Goal: Task Accomplishment & Management: Complete application form

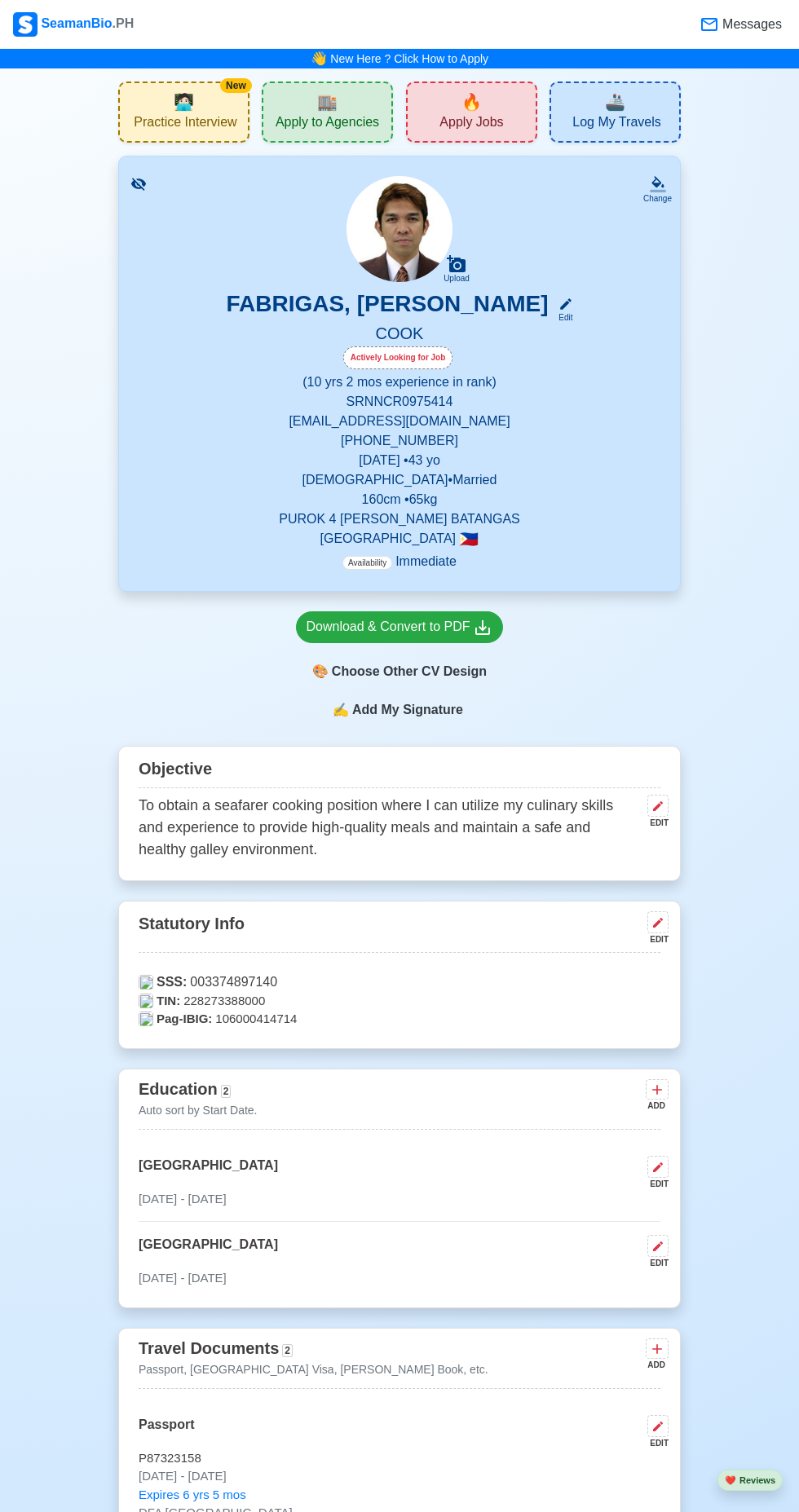
click at [658, 918] on icon at bounding box center [658, 923] width 10 height 10
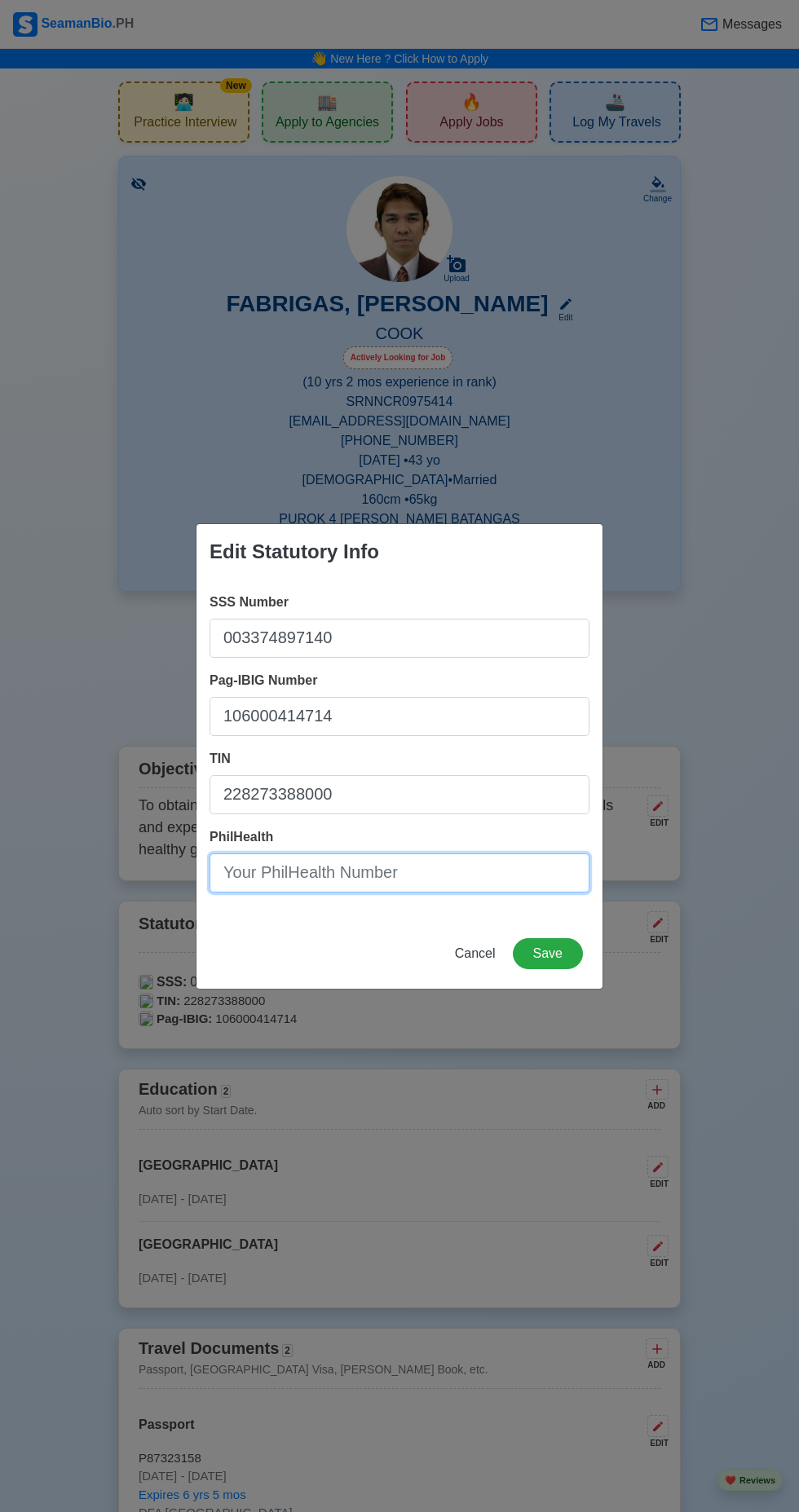
click at [406, 876] on input "PhilHealth" at bounding box center [399, 872] width 380 height 39
click at [365, 878] on input "PhilHealth" at bounding box center [399, 872] width 380 height 39
click at [416, 878] on input "PhilHealth" at bounding box center [399, 872] width 380 height 39
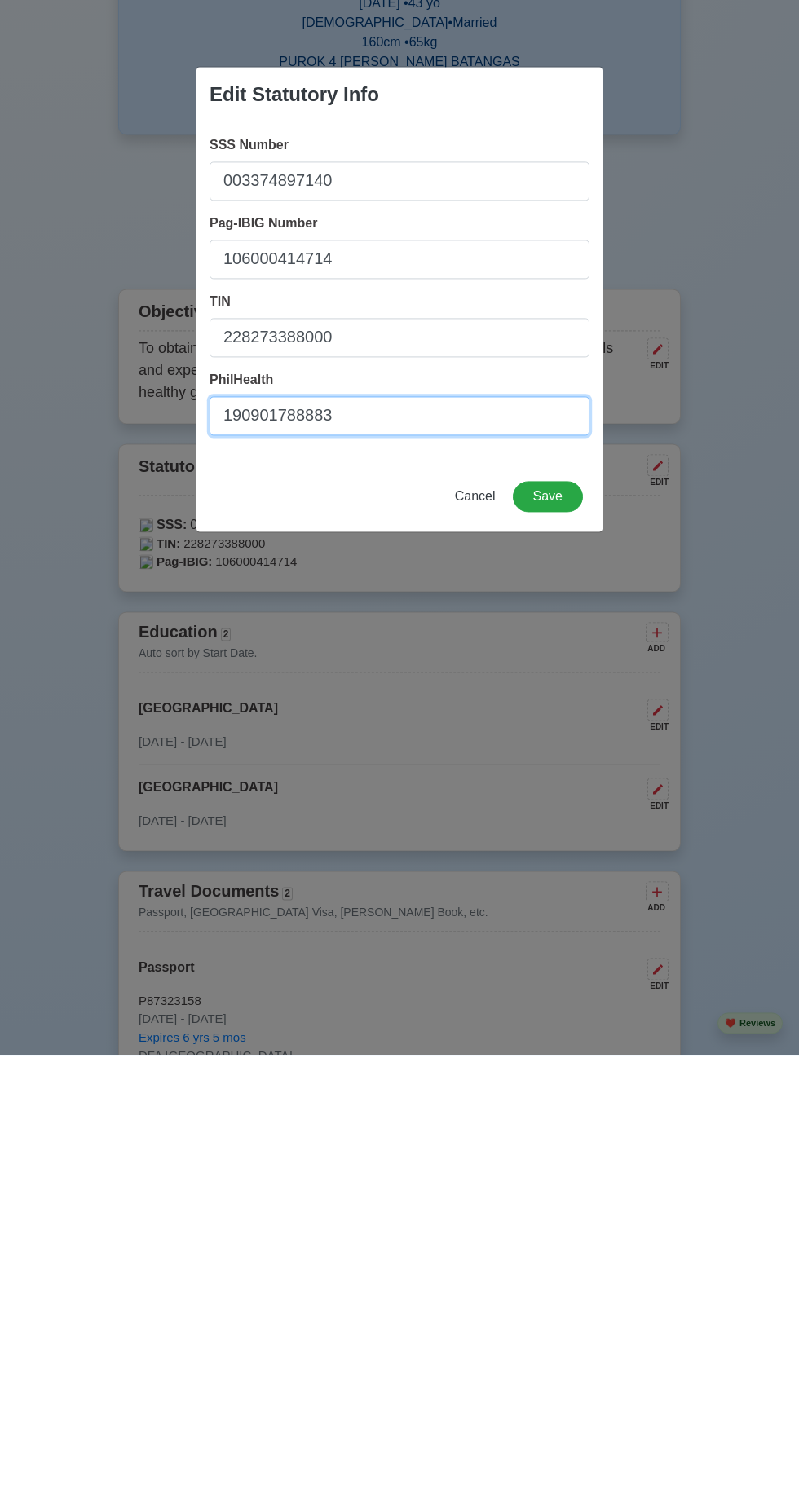
type input "190901788883"
click at [547, 953] on button "Save" at bounding box center [547, 953] width 70 height 31
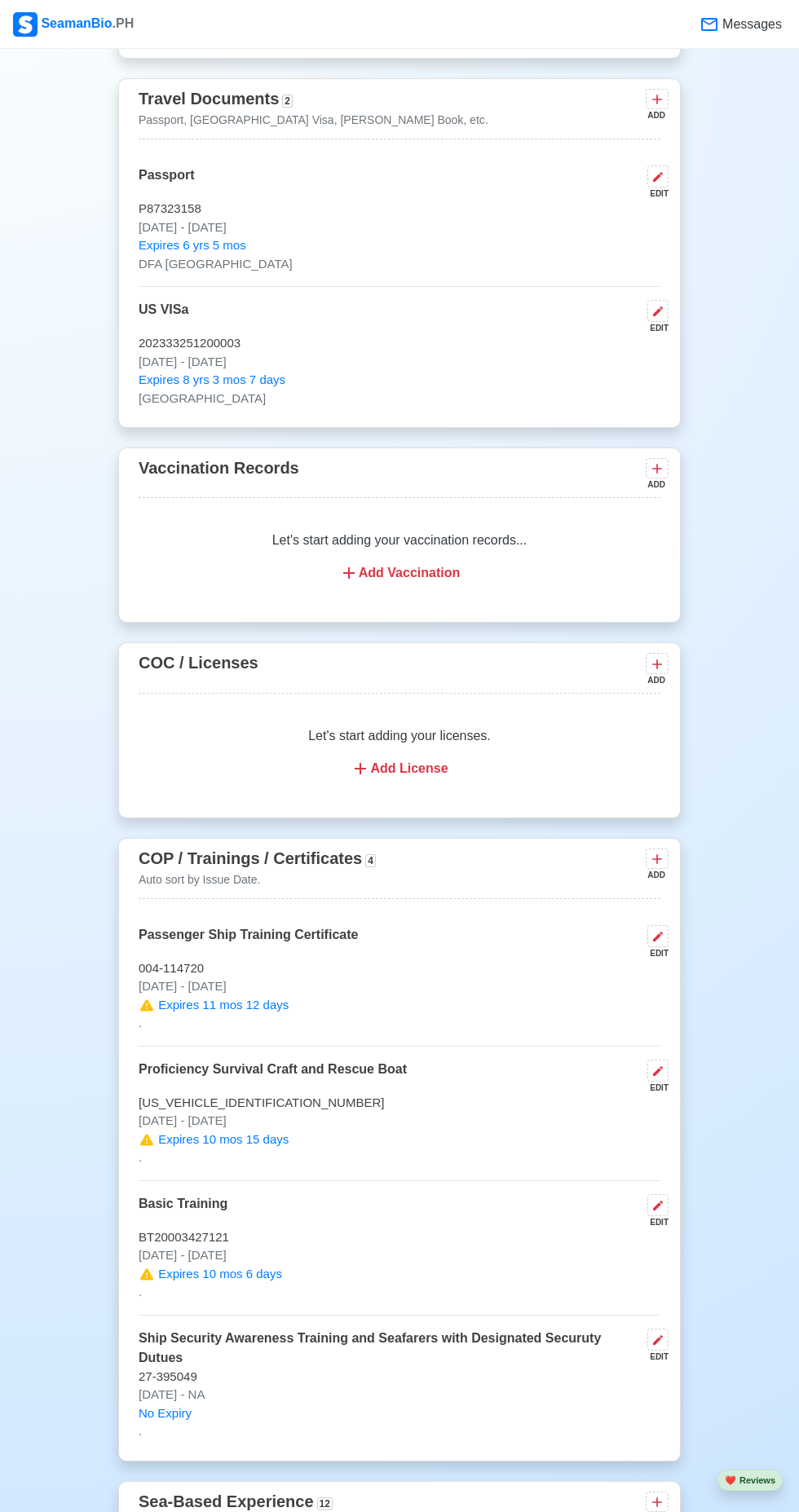
scroll to position [1270, 0]
click at [660, 1348] on div "EDIT" at bounding box center [654, 1354] width 27 height 12
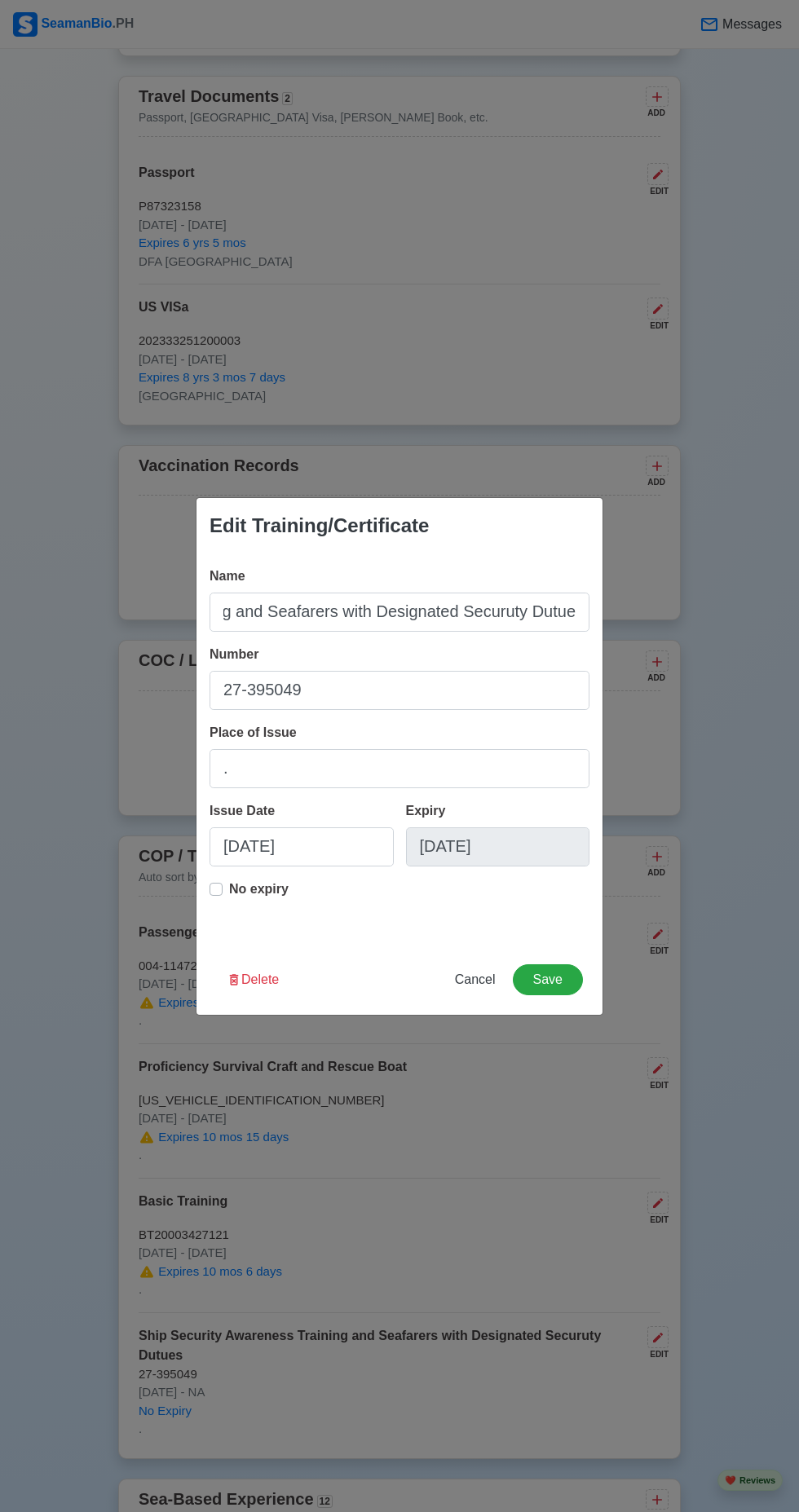
scroll to position [0, 269]
click at [550, 631] on input "Ship Security Awareness Training and Seafarers with Designated Securuty Dutues" at bounding box center [399, 611] width 380 height 39
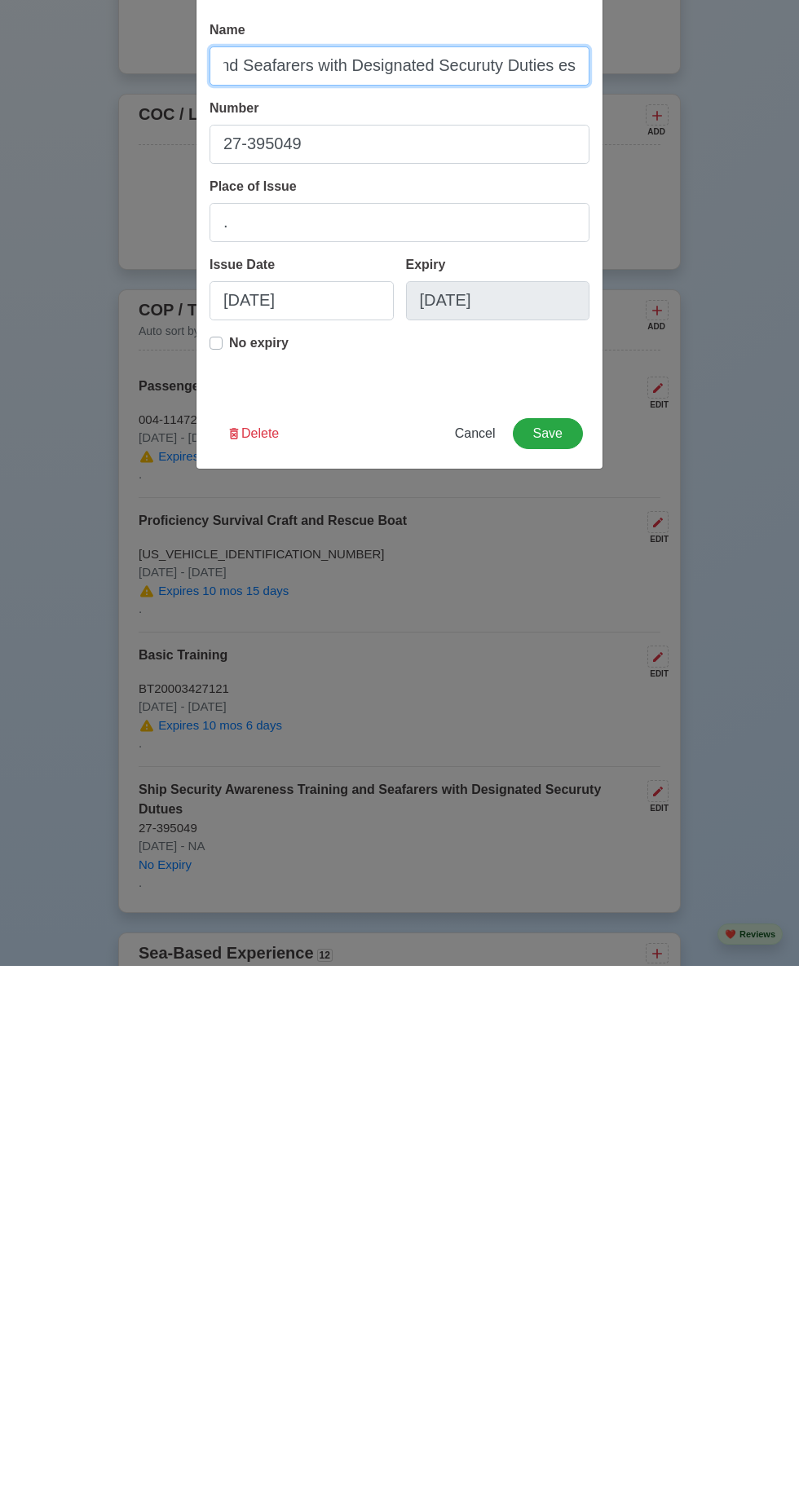
scroll to position [1270, 0]
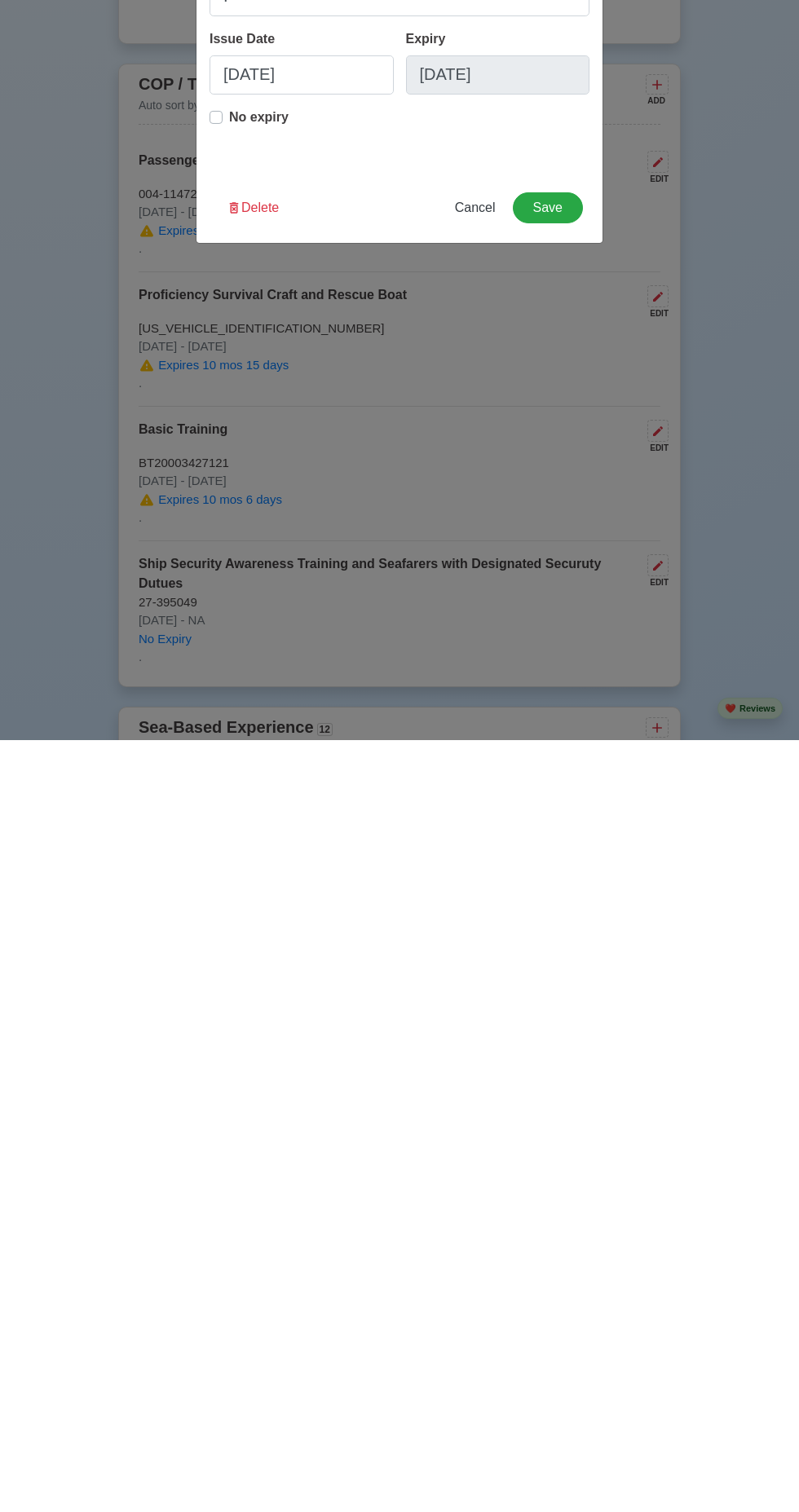
type input "Ship Security Awareness Training and Seafarers with Designated Securuty Duties …"
click at [548, 976] on button "Save" at bounding box center [547, 979] width 70 height 31
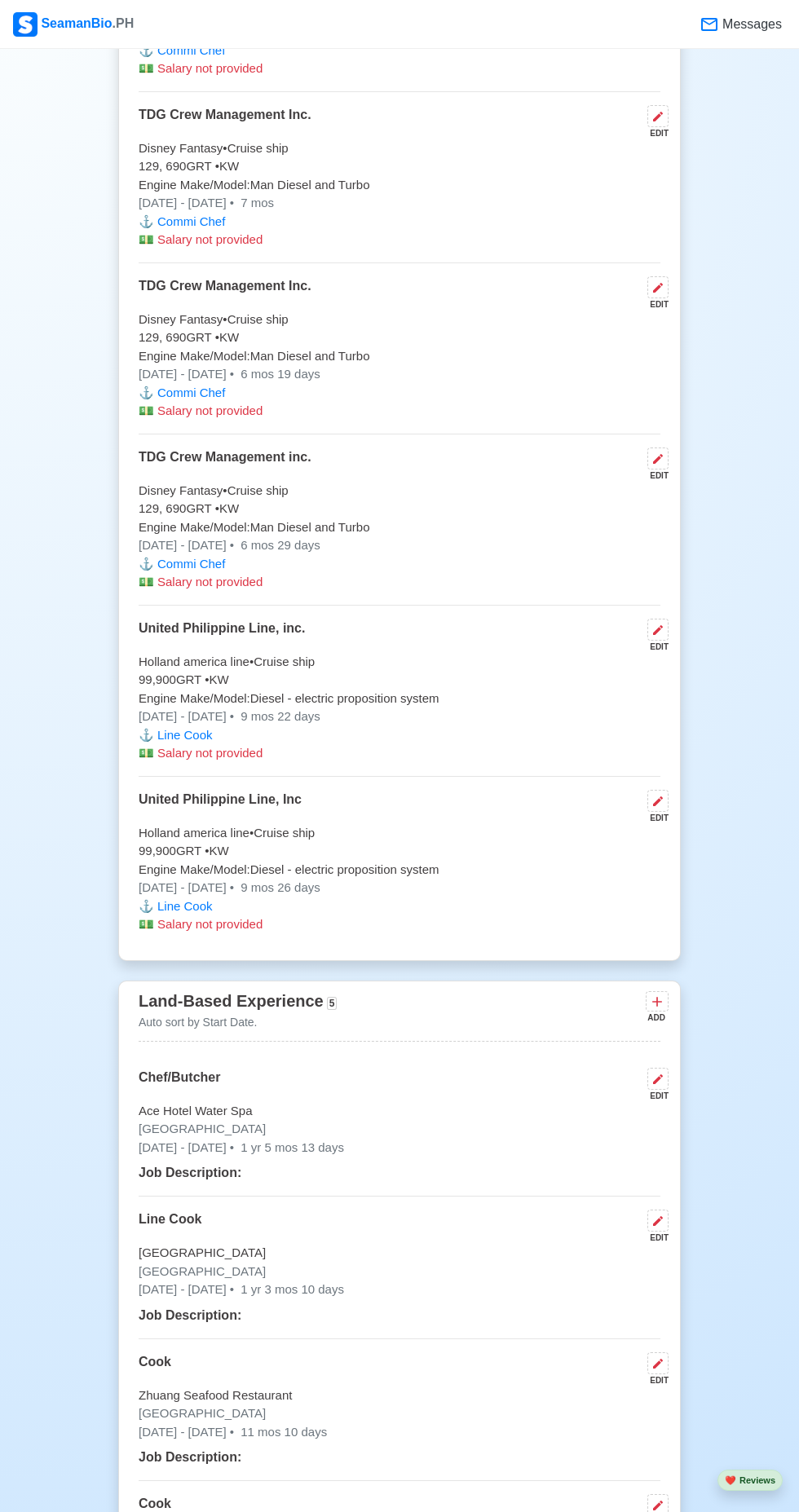
scroll to position [4677, 0]
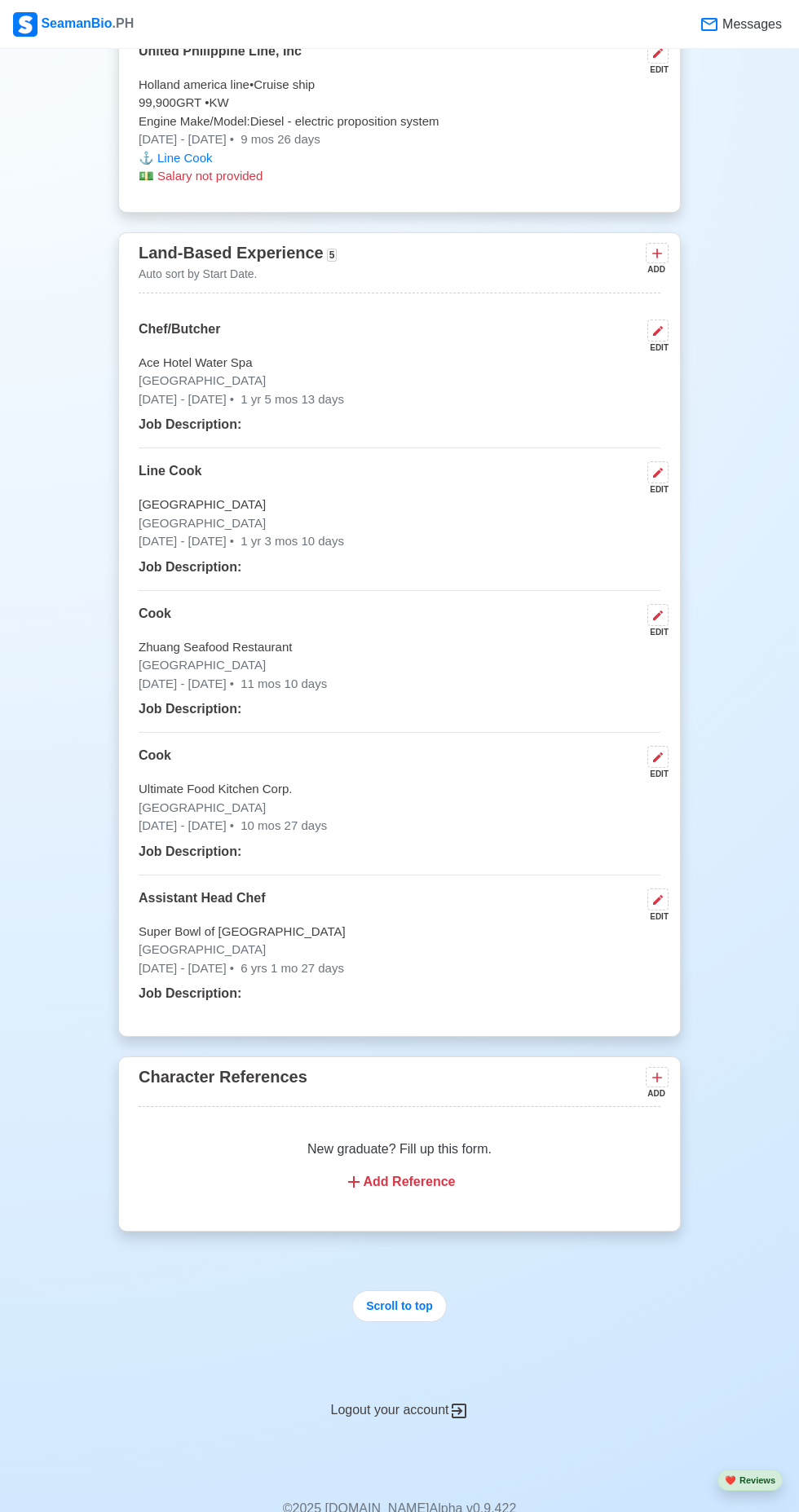
click at [404, 1151] on div "New graduate? Fill up this form. Add Reference" at bounding box center [400, 1166] width 522 height 91
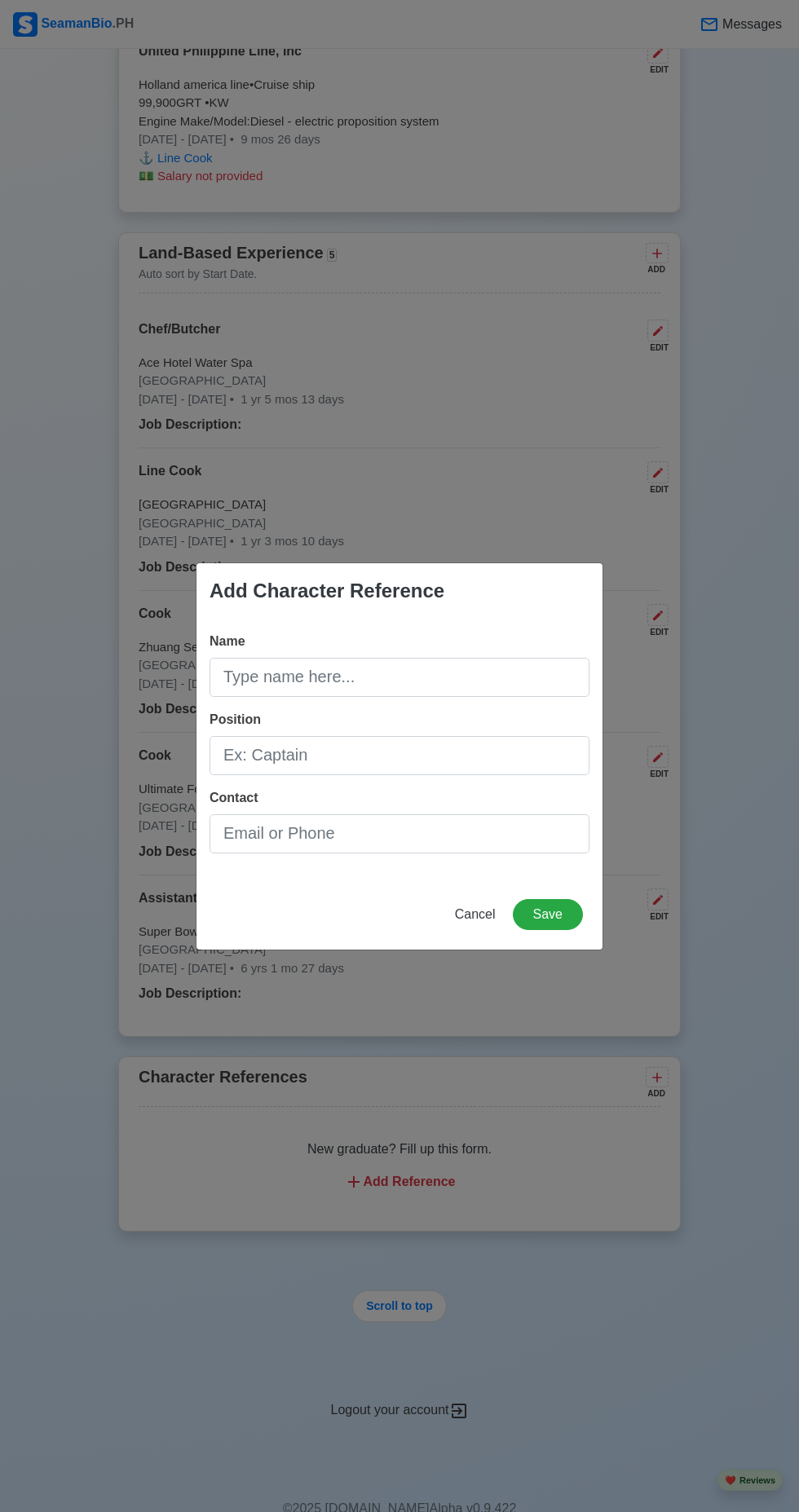
click at [363, 1156] on div "Add Character Reference Name Position Contact Cancel Save" at bounding box center [400, 756] width 799 height 1512
click at [417, 680] on input "Name" at bounding box center [399, 677] width 380 height 39
click at [324, 678] on input "[PERSON_NAME]" at bounding box center [399, 677] width 380 height 39
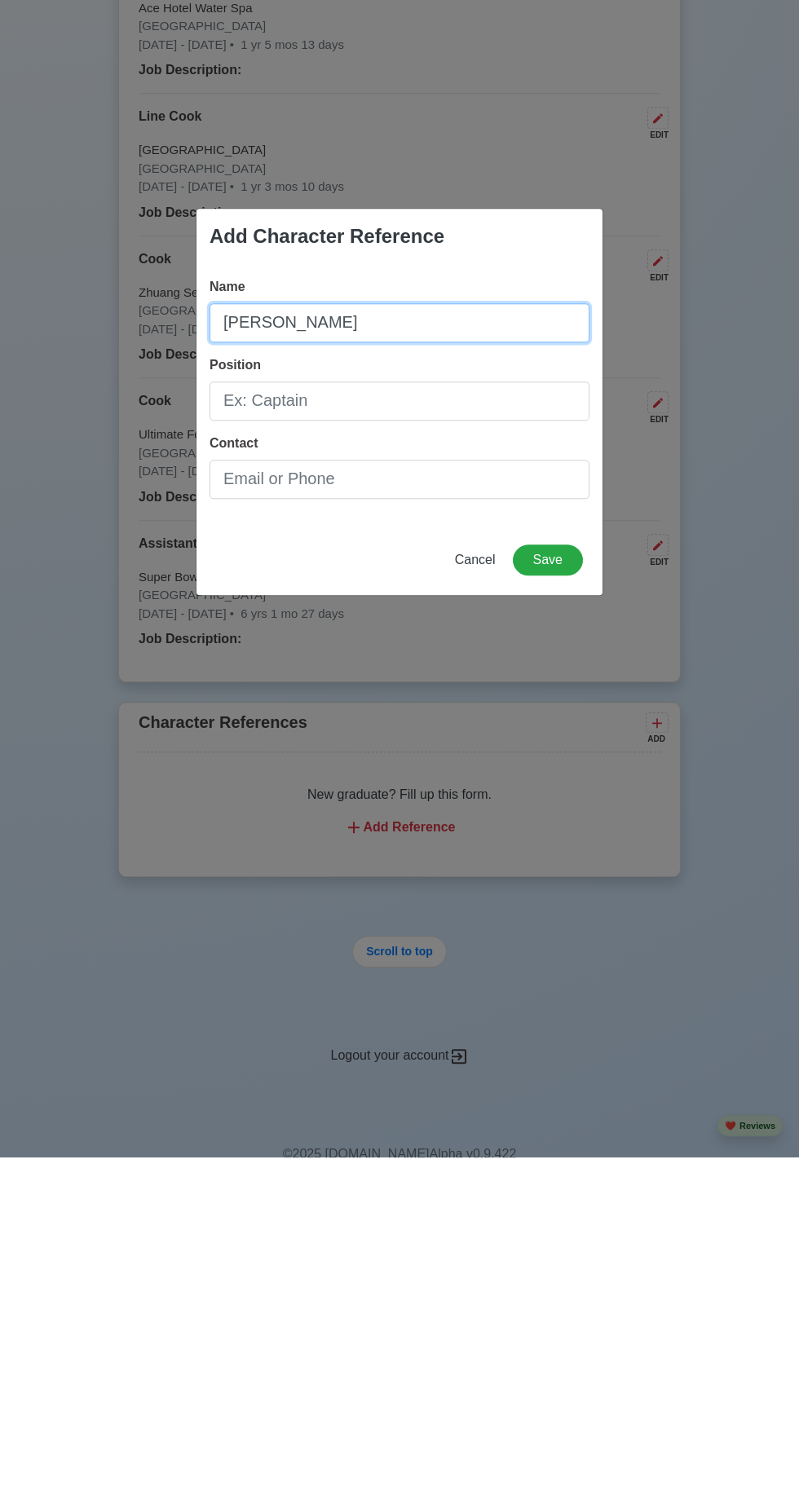
type input "[PERSON_NAME]"
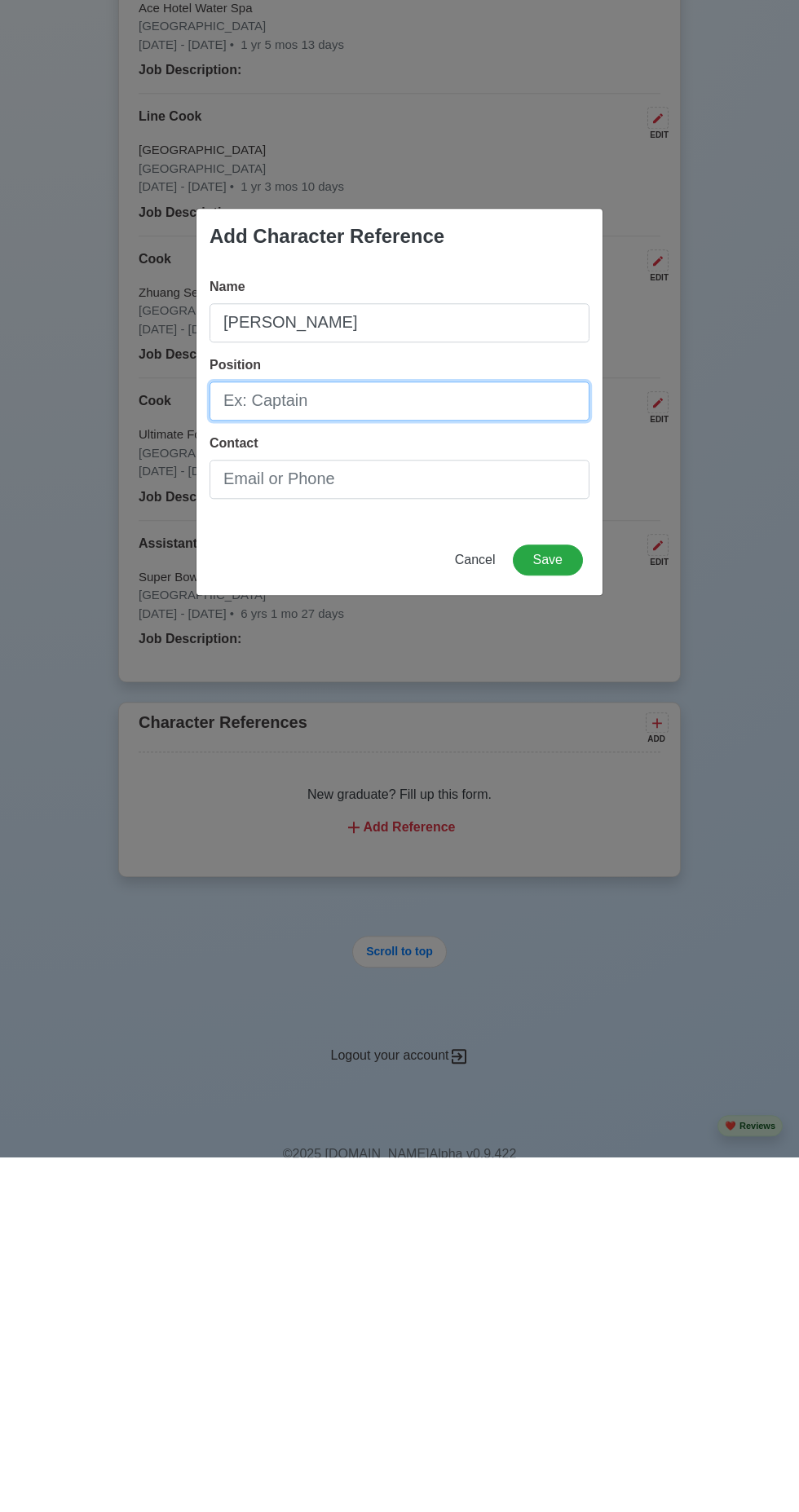
click at [438, 763] on input "Position" at bounding box center [399, 755] width 380 height 39
type input "Chef de Partie"
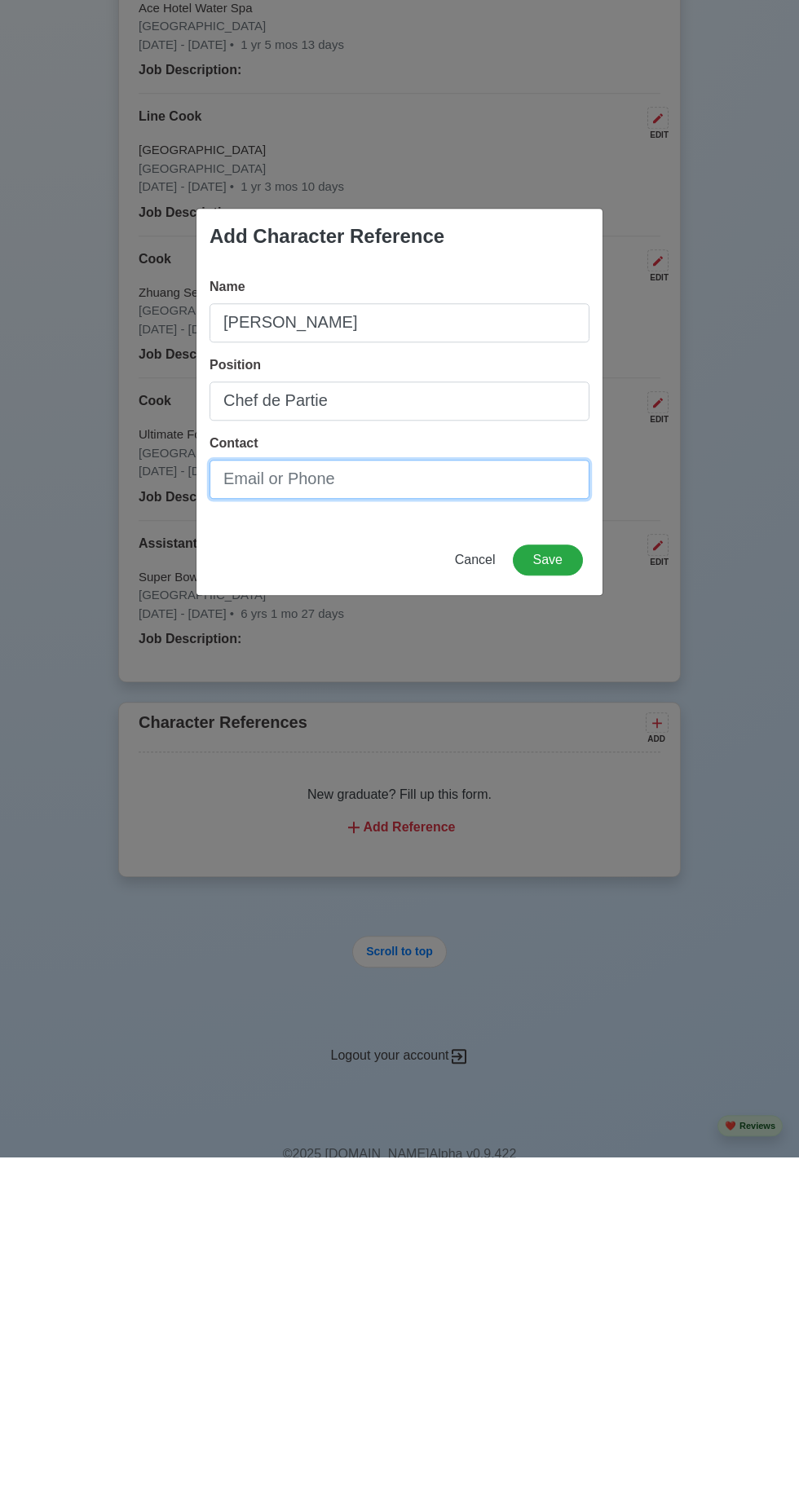
click at [458, 842] on input "Contact" at bounding box center [399, 833] width 380 height 39
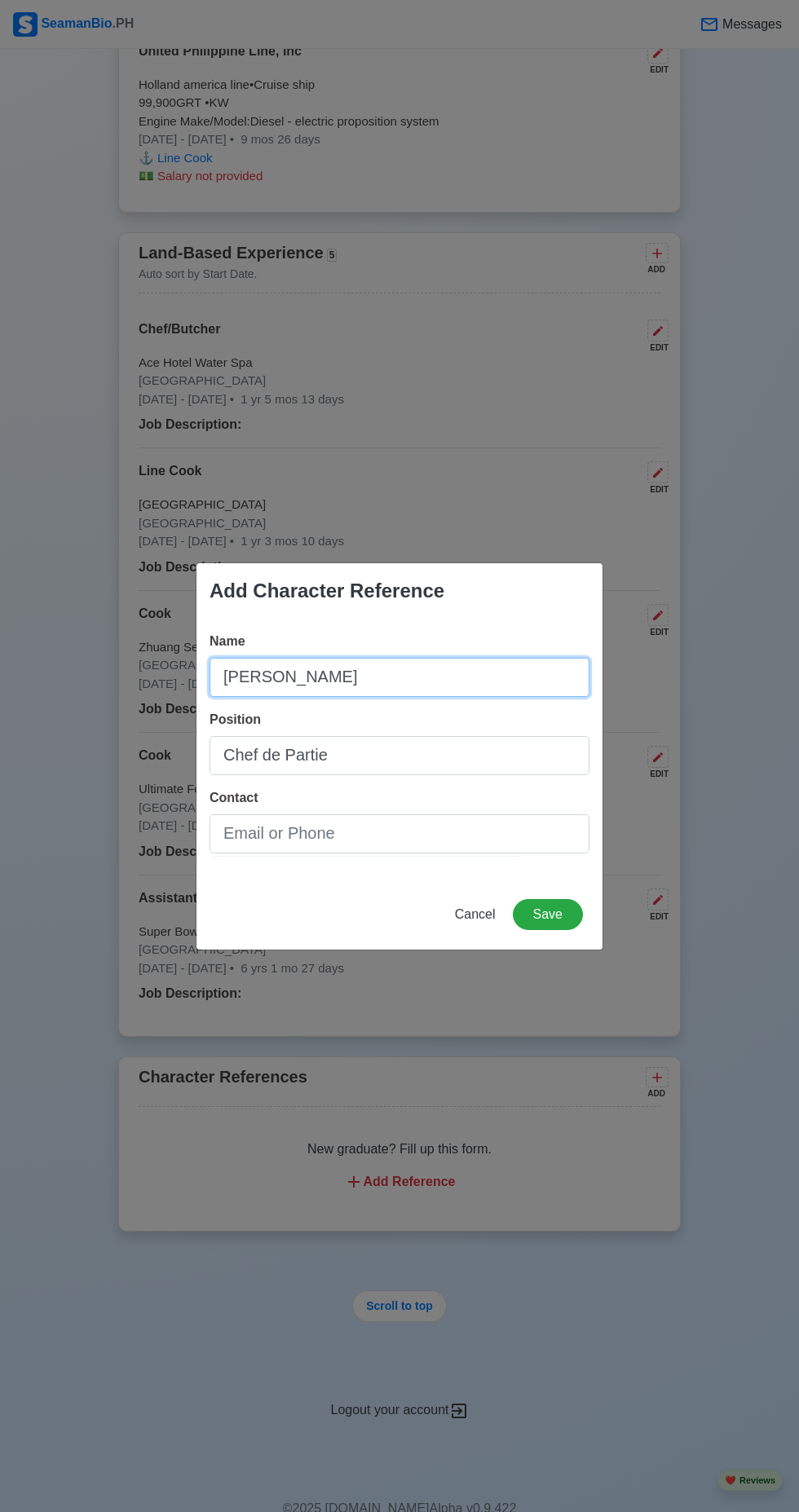
click at [385, 680] on input "[PERSON_NAME]" at bounding box center [399, 677] width 380 height 39
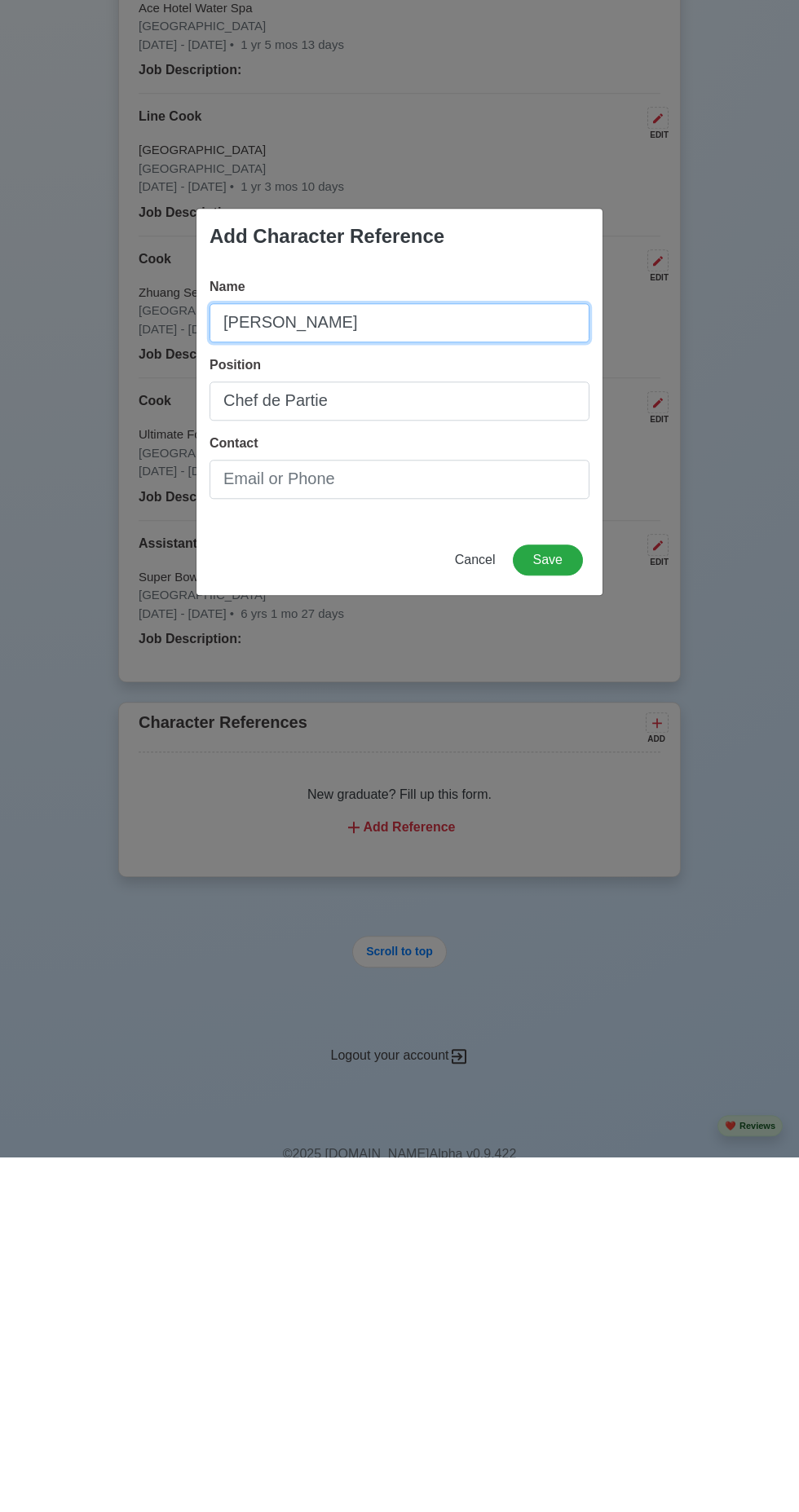
type input "[PERSON_NAME]"
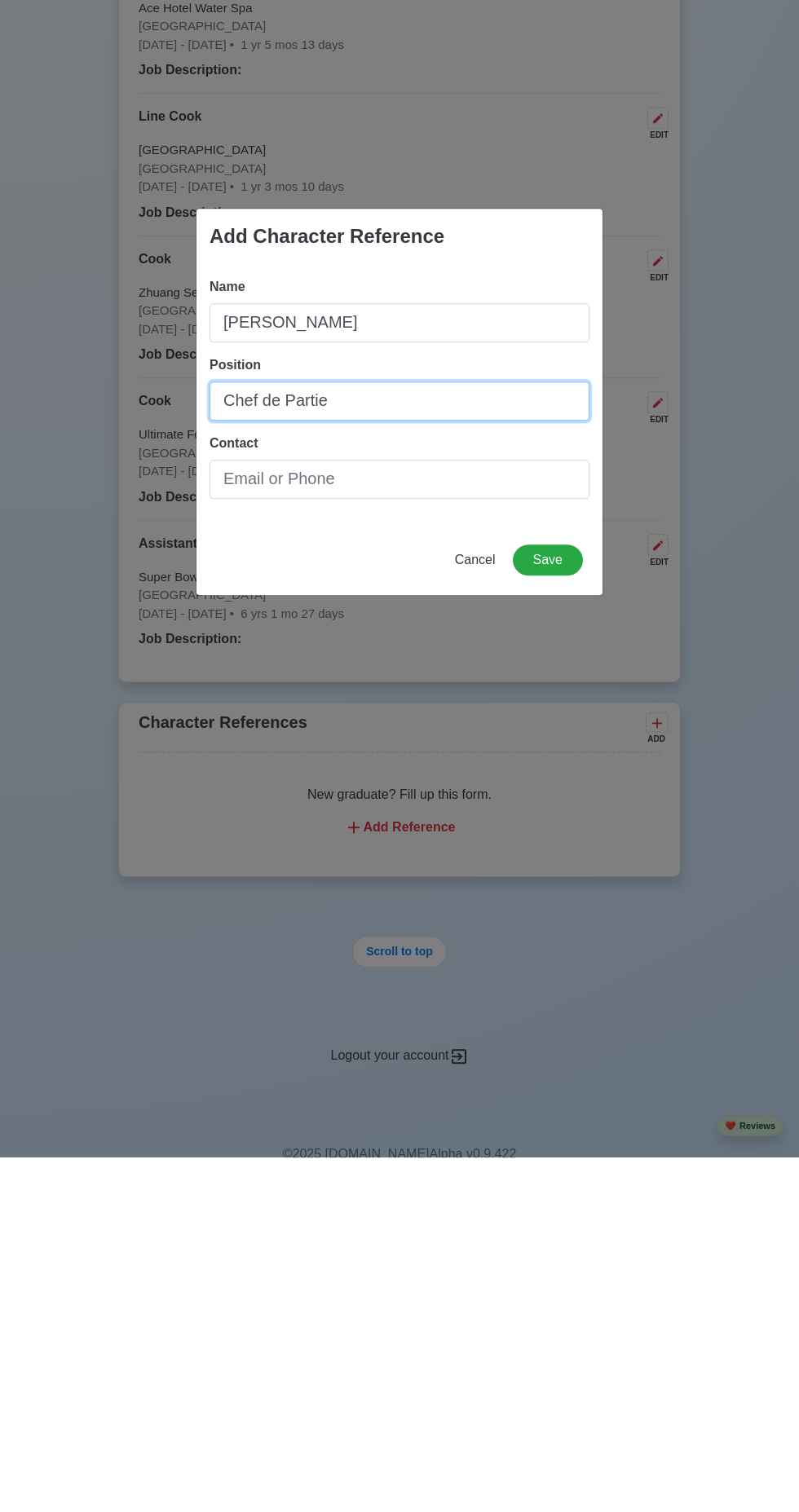
click at [399, 764] on input "Chef de Partie" at bounding box center [399, 755] width 380 height 39
type input "Chef"
type input "Cook"
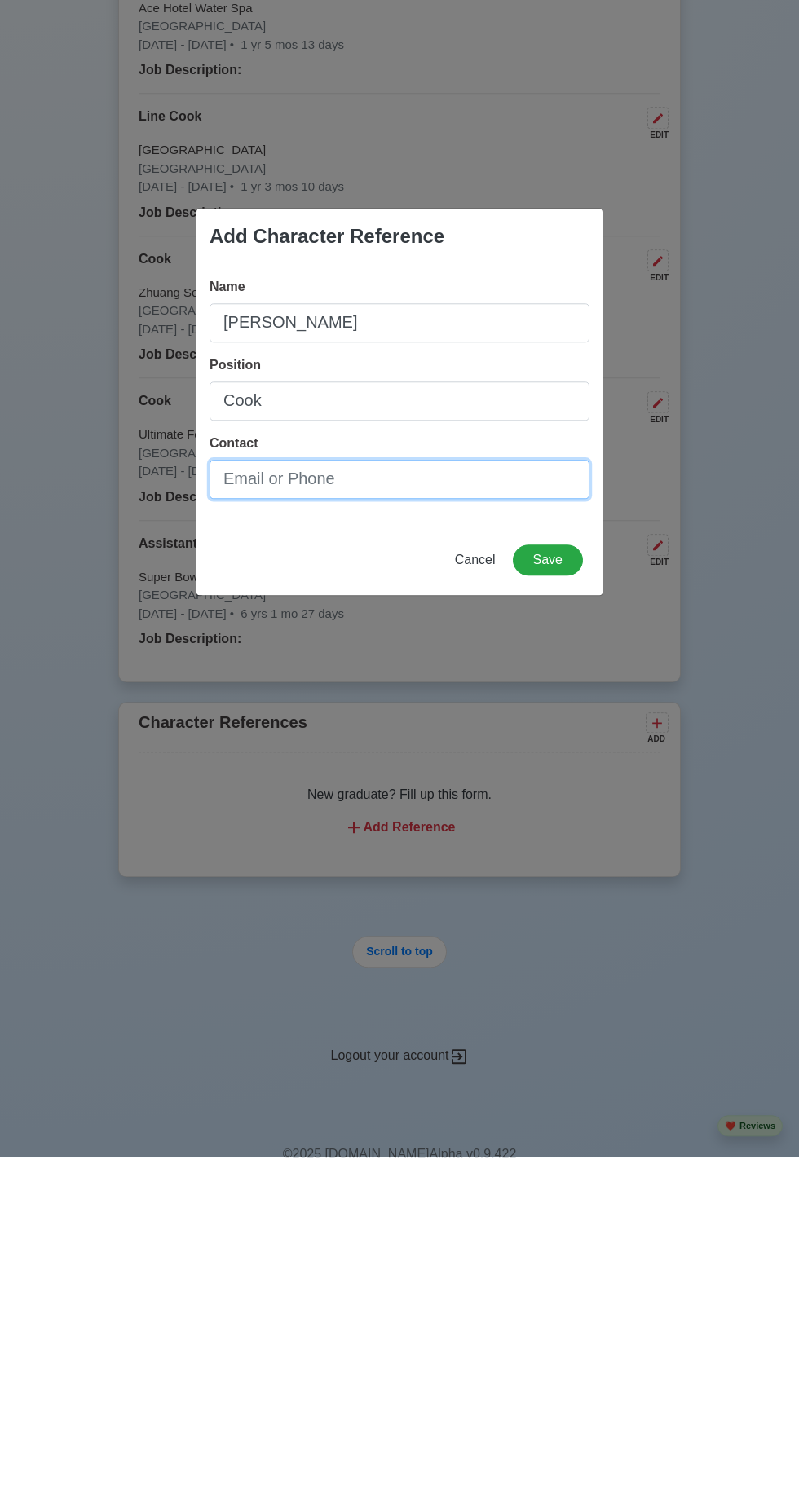
click at [399, 842] on input "Contact" at bounding box center [399, 833] width 380 height 39
click at [406, 842] on input "Contact" at bounding box center [399, 833] width 380 height 39
type input "09568129649"
click at [548, 917] on button "Save" at bounding box center [547, 914] width 70 height 31
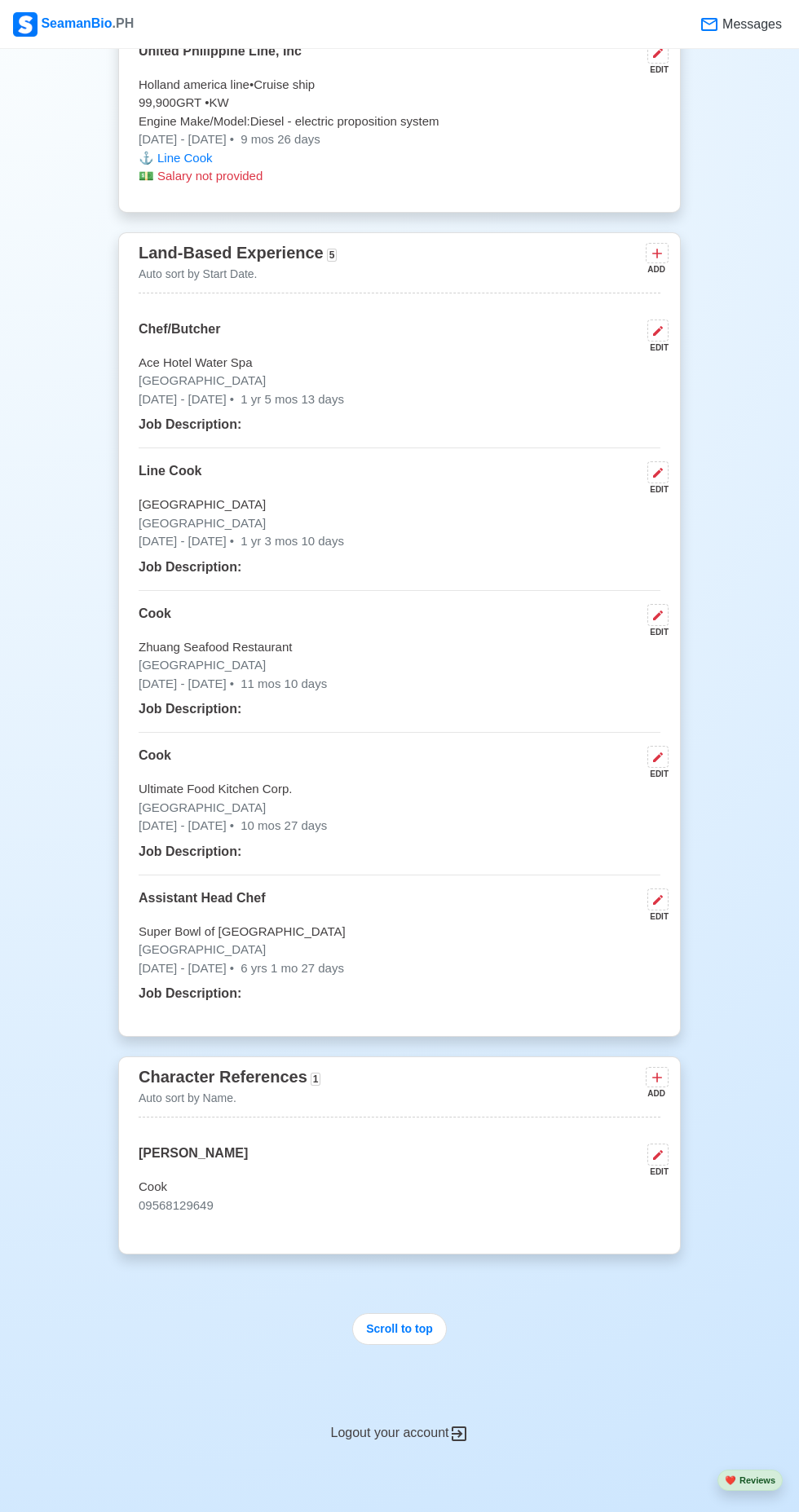
click at [657, 1073] on icon at bounding box center [657, 1078] width 10 height 10
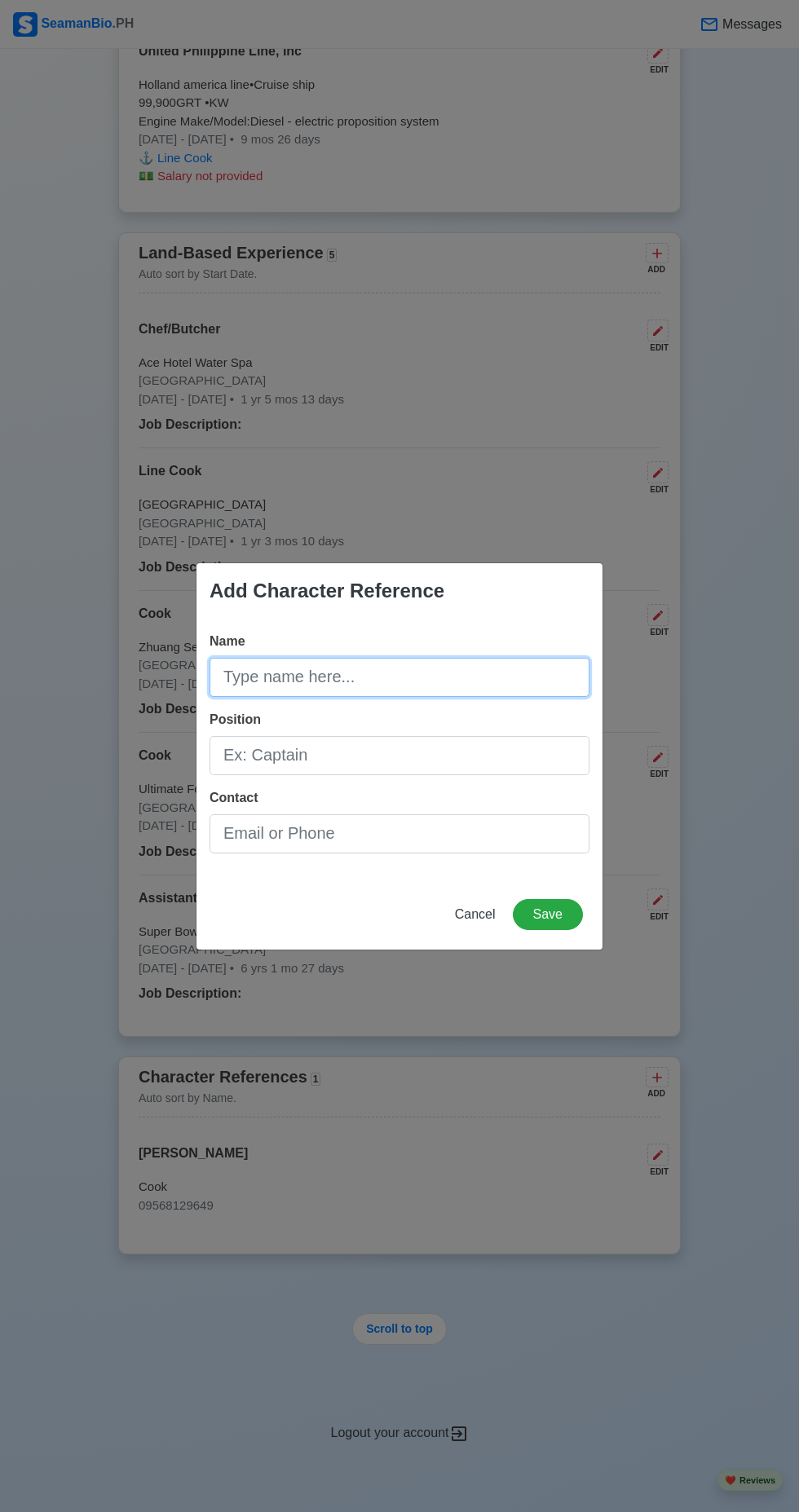
click at [356, 680] on input "Name" at bounding box center [399, 677] width 380 height 39
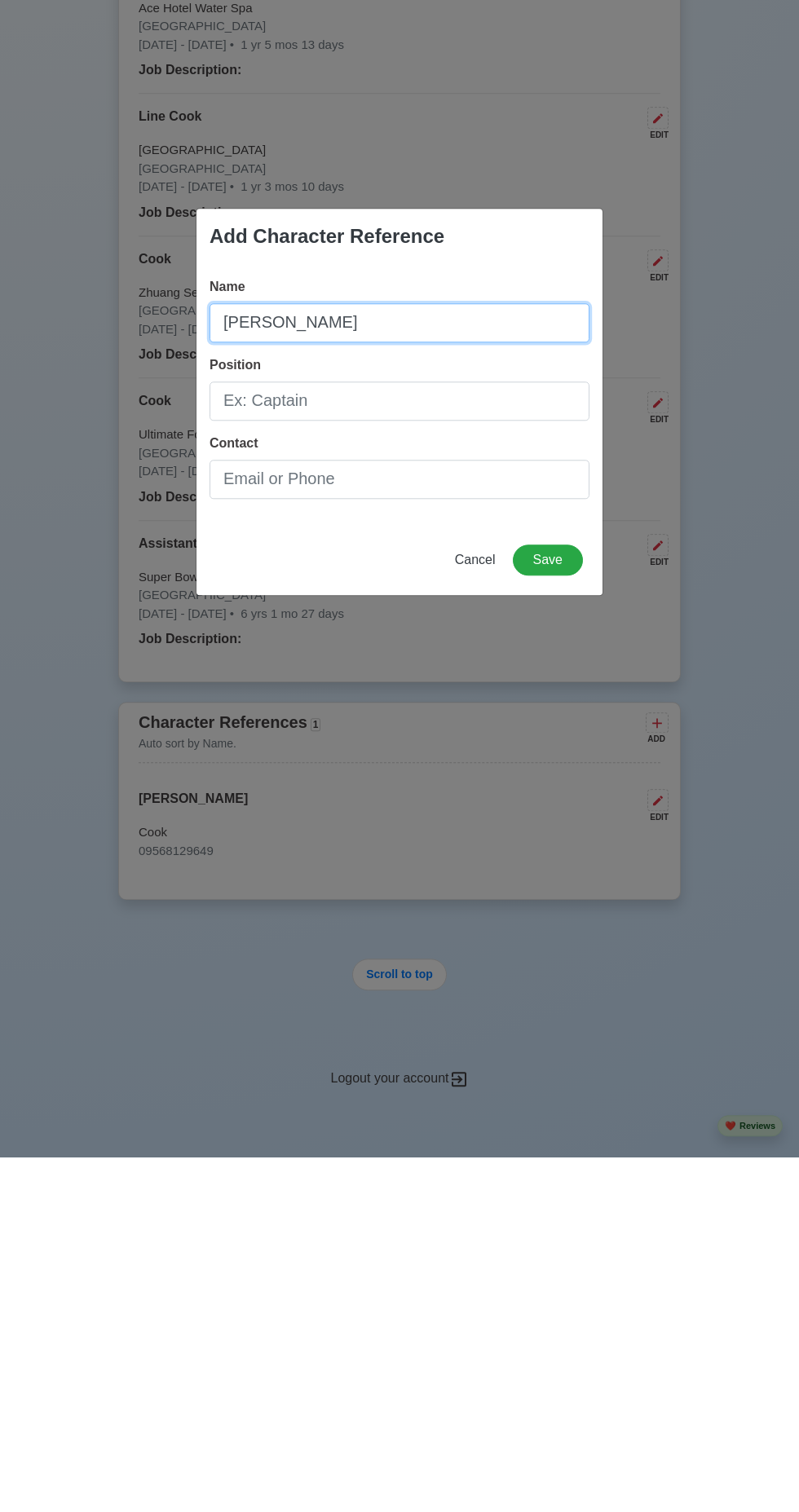
type input "[PERSON_NAME]"
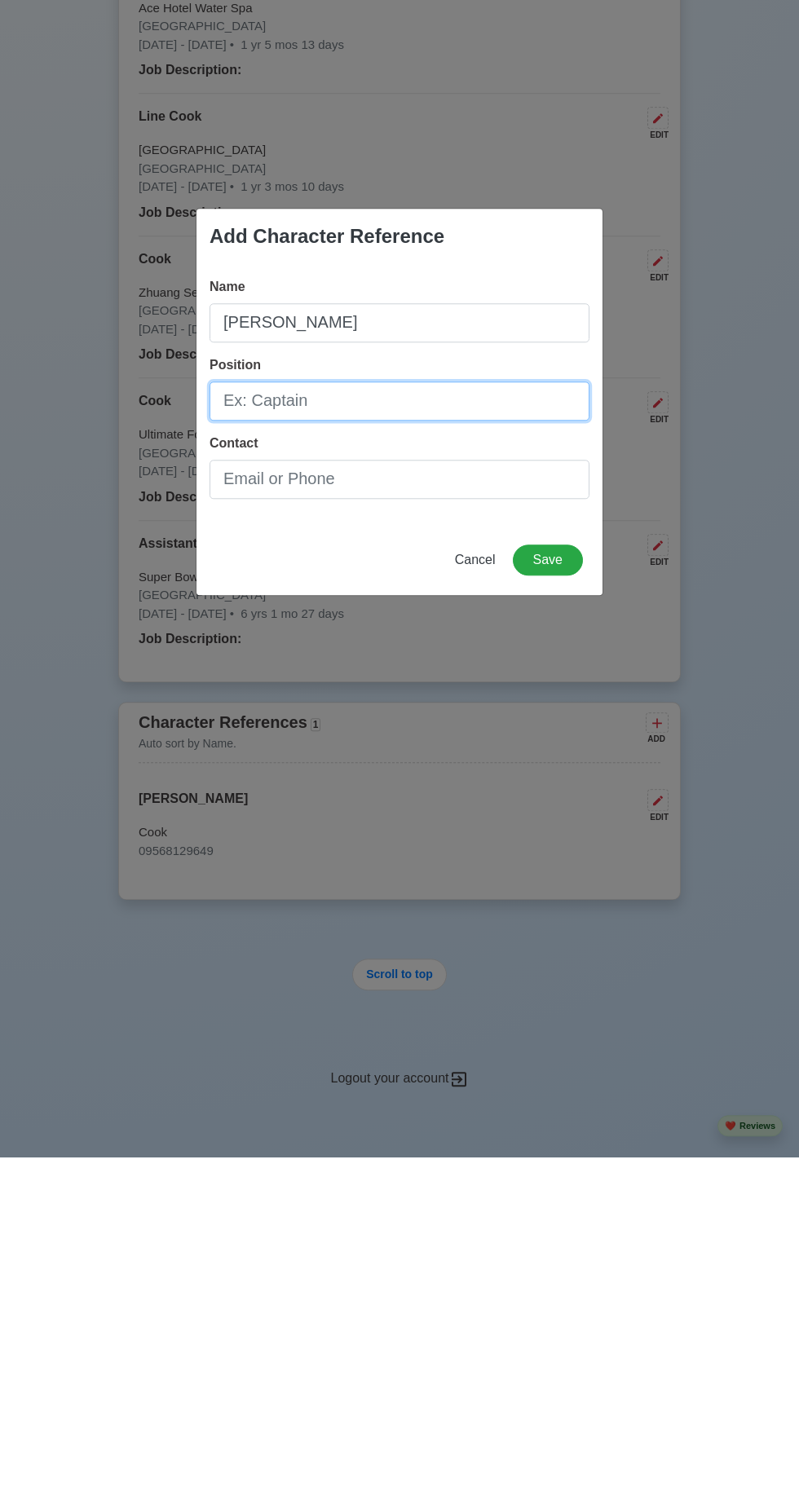
click at [416, 756] on input "Position" at bounding box center [399, 755] width 380 height 39
type input "Cook"
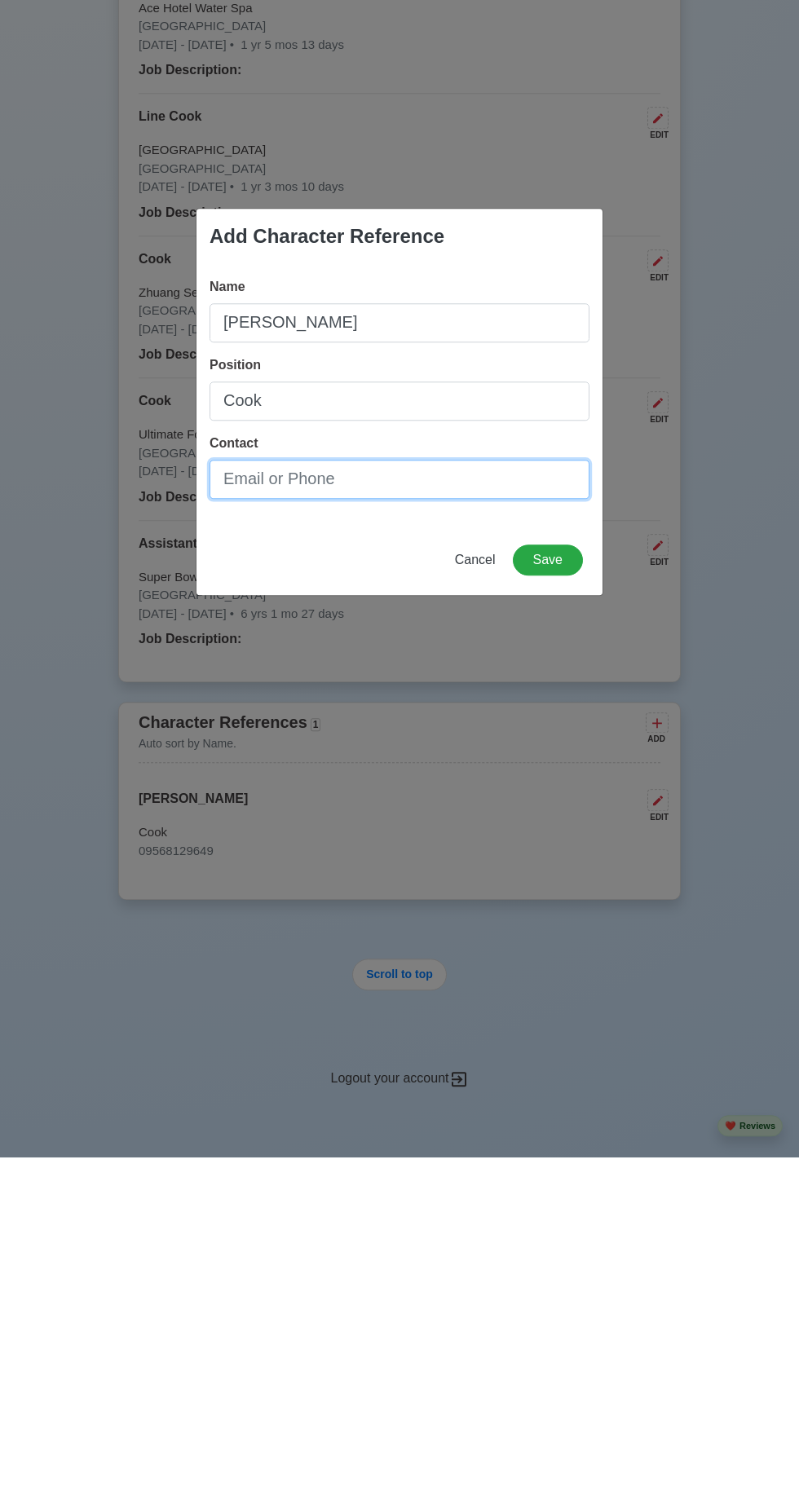
click at [408, 838] on input "Contact" at bounding box center [399, 833] width 380 height 39
click at [246, 833] on input "08709559692" at bounding box center [399, 833] width 380 height 39
type input "09709559692"
click at [547, 916] on button "Save" at bounding box center [547, 914] width 70 height 31
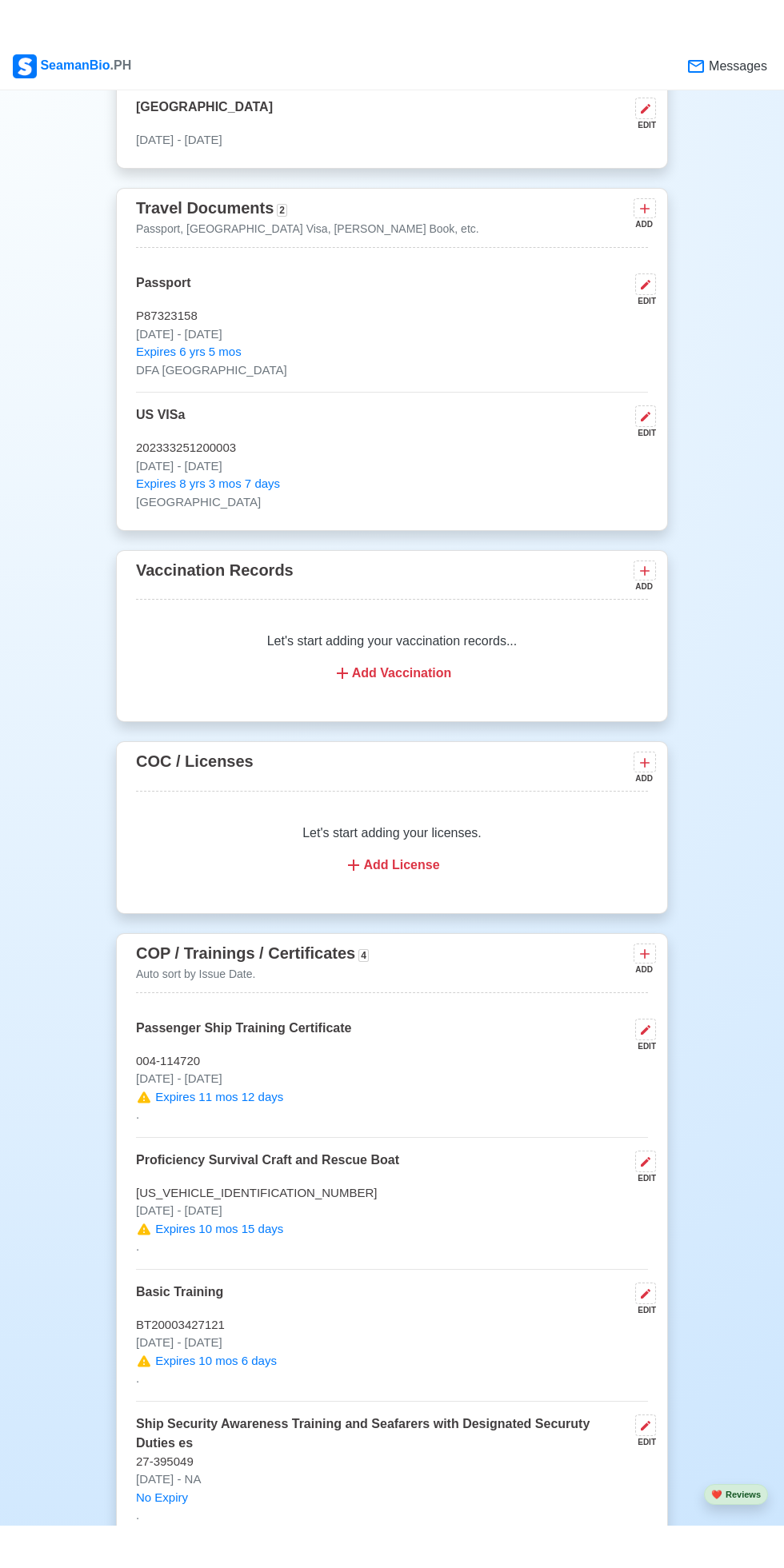
scroll to position [0, 0]
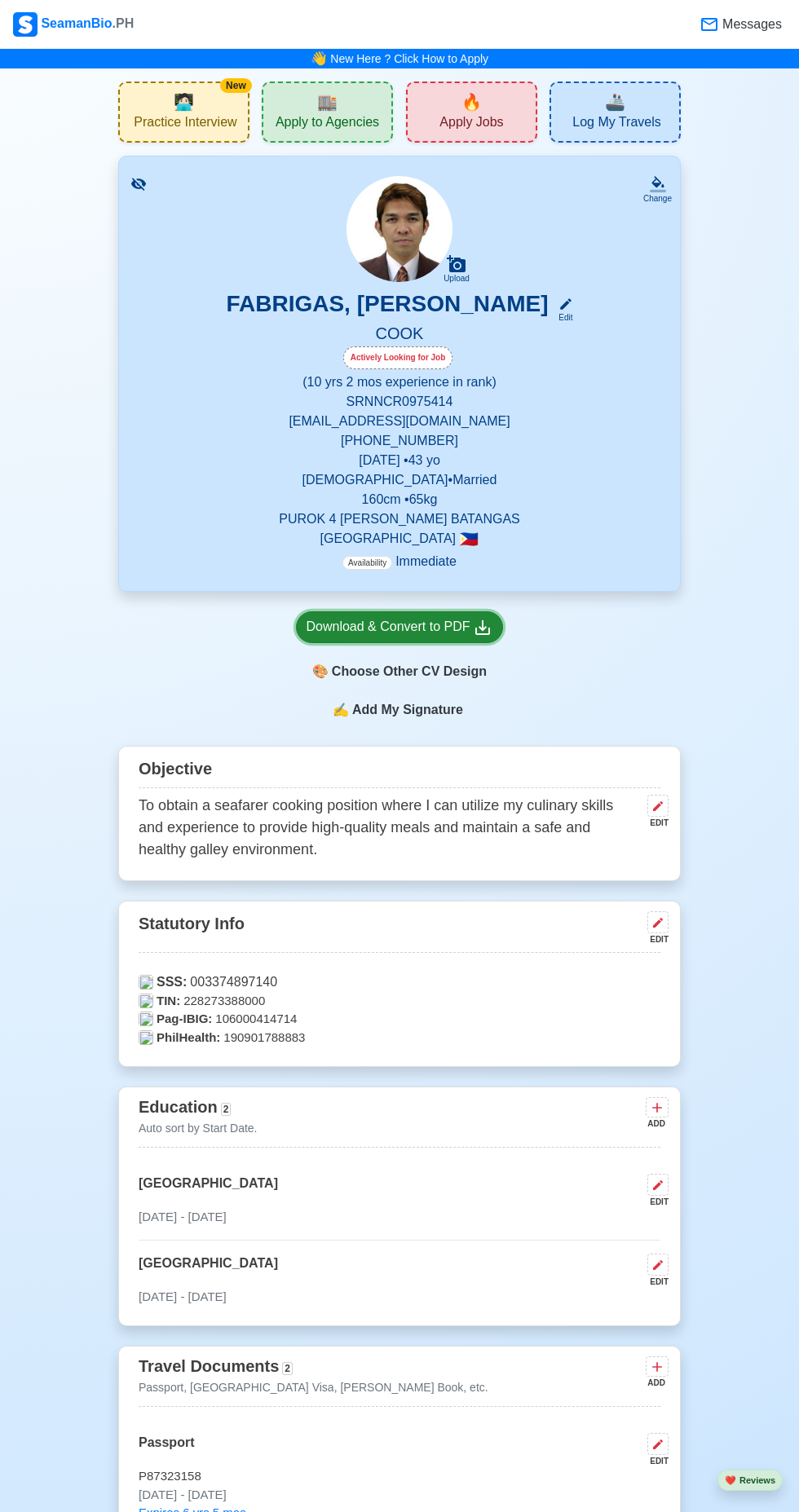
click at [462, 627] on div "Download & Convert to PDF" at bounding box center [400, 627] width 187 height 21
click at [408, 624] on div "Download & Convert to PDF" at bounding box center [400, 627] width 187 height 21
